Goal: Check status: Check status

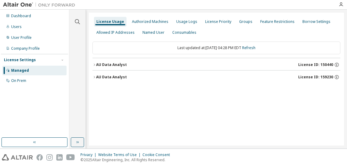
click at [95, 64] on icon "button" at bounding box center [94, 65] width 4 height 4
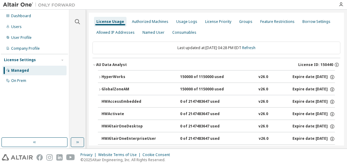
click at [101, 77] on icon "button" at bounding box center [100, 77] width 4 height 4
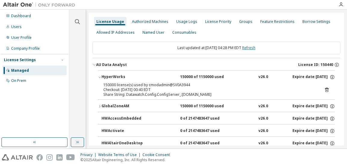
click at [252, 47] on link "Refresh" at bounding box center [248, 47] width 13 height 5
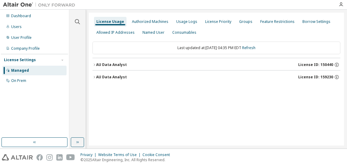
click at [121, 64] on div "AU Data Analyst" at bounding box center [111, 64] width 31 height 5
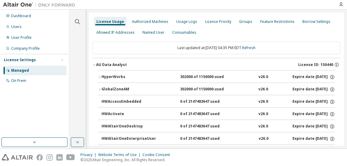
click at [120, 76] on div "HyperWorks" at bounding box center [128, 76] width 54 height 5
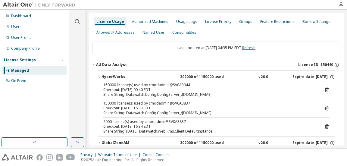
click at [254, 46] on link "Refresh" at bounding box center [248, 47] width 13 height 5
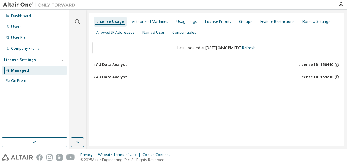
click at [110, 65] on div "AU Data Analyst" at bounding box center [111, 64] width 31 height 5
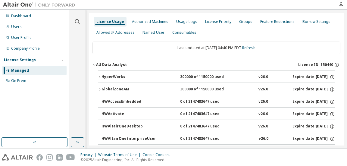
click at [120, 74] on button "HyperWorks 300000 of 1150000 used v26.0 Expire date: [DATE]" at bounding box center [216, 76] width 237 height 13
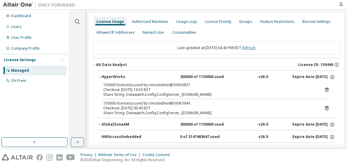
click at [255, 47] on link "Refresh" at bounding box center [248, 47] width 13 height 5
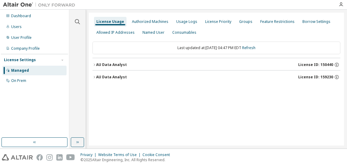
click at [113, 64] on div "AU Data Analyst" at bounding box center [111, 64] width 31 height 5
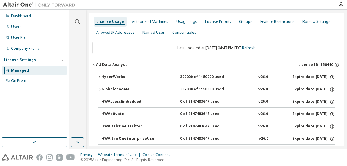
click at [117, 75] on div "HyperWorks" at bounding box center [128, 76] width 54 height 5
